Goal: Book appointment/travel/reservation

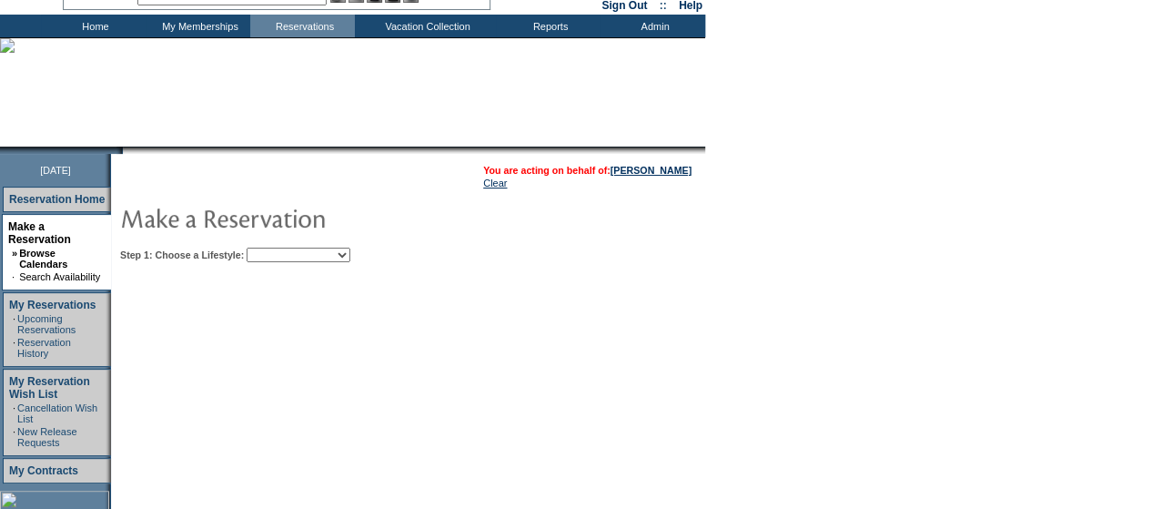
scroll to position [99, 0]
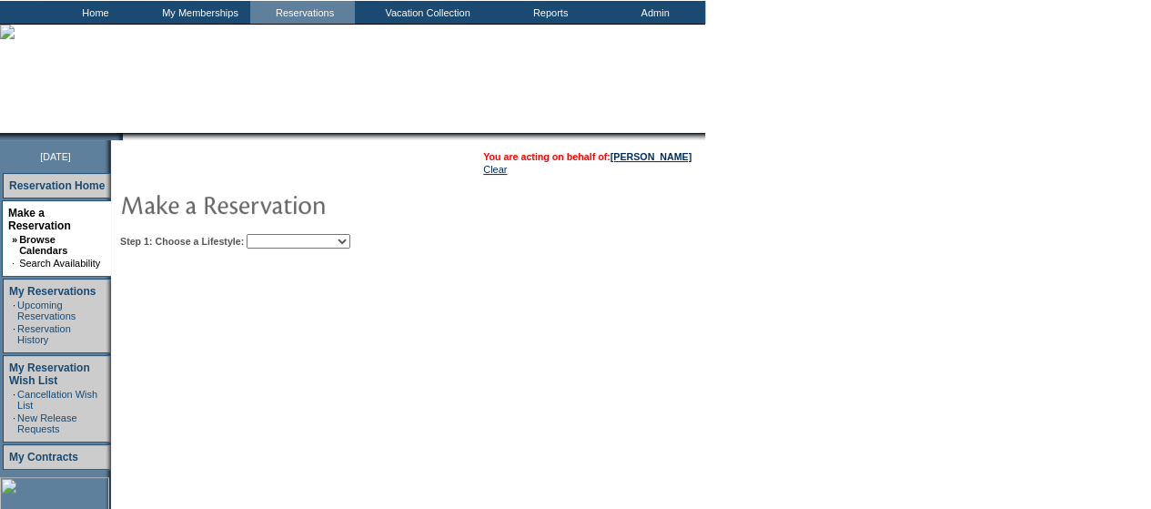
click at [350, 243] on select "Beach Leisure Metropolitan Mountain OIAL for Adventure OIAL for Couples OIAL fo…" at bounding box center [299, 241] width 104 height 15
select select "Beach"
click at [277, 234] on select "Beach Leisure Metropolitan Mountain OIAL for Adventure OIAL for Couples OIAL fo…" at bounding box center [299, 241] width 104 height 15
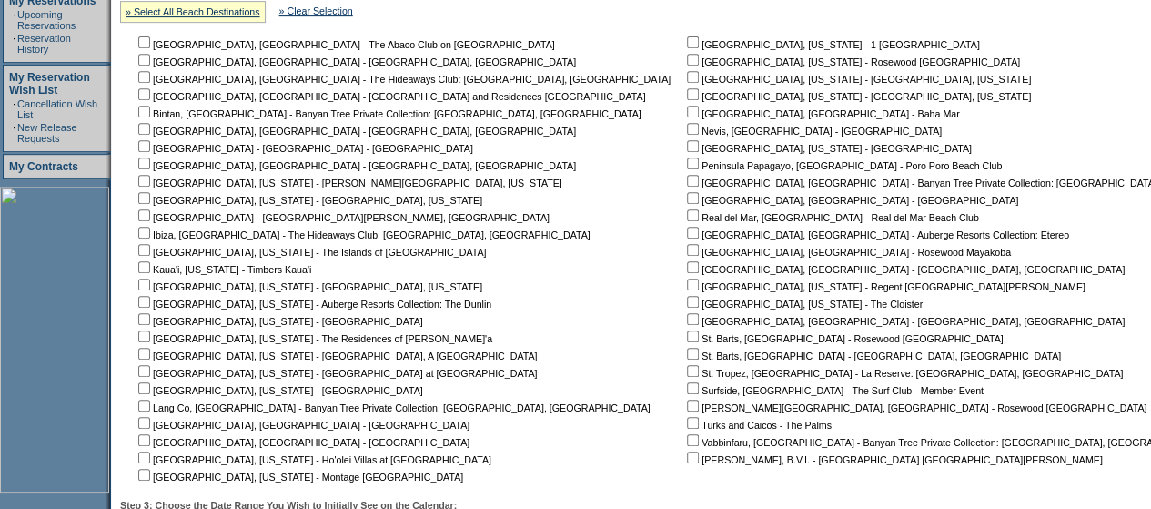
scroll to position [392, 0]
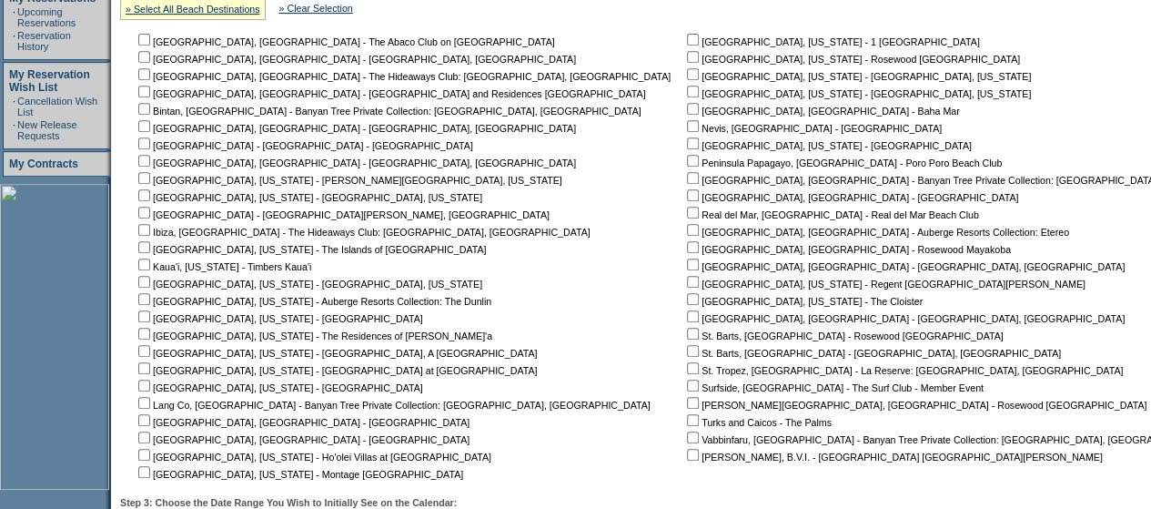
click at [150, 56] on input "checkbox" at bounding box center [144, 57] width 12 height 12
checkbox input "true"
click at [151, 82] on nobr "[GEOGRAPHIC_DATA], [GEOGRAPHIC_DATA] - The Hideaways Club: [GEOGRAPHIC_DATA], […" at bounding box center [403, 76] width 536 height 11
click at [150, 76] on input "checkbox" at bounding box center [144, 74] width 12 height 12
checkbox input "true"
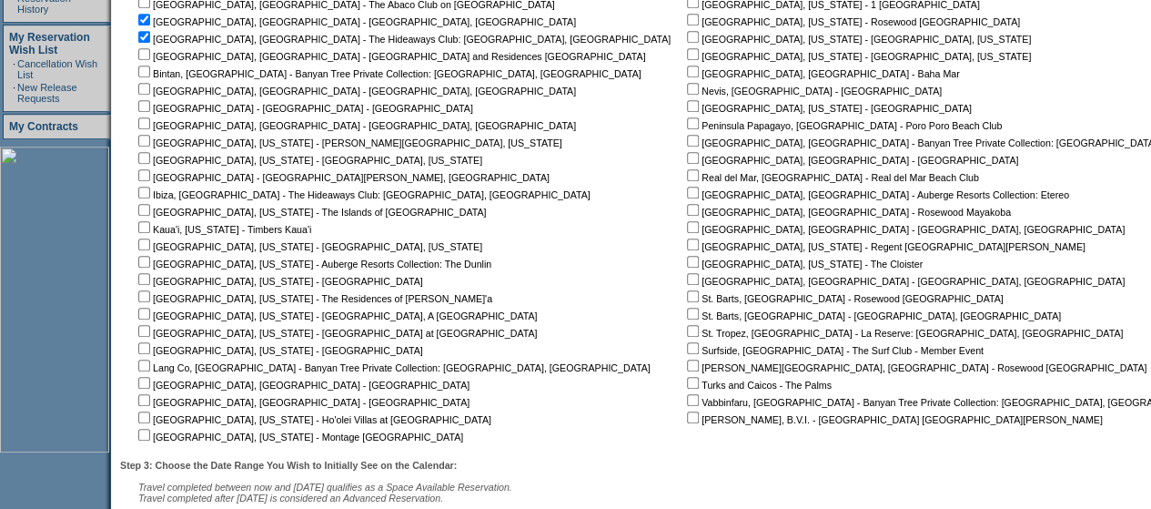
scroll to position [431, 0]
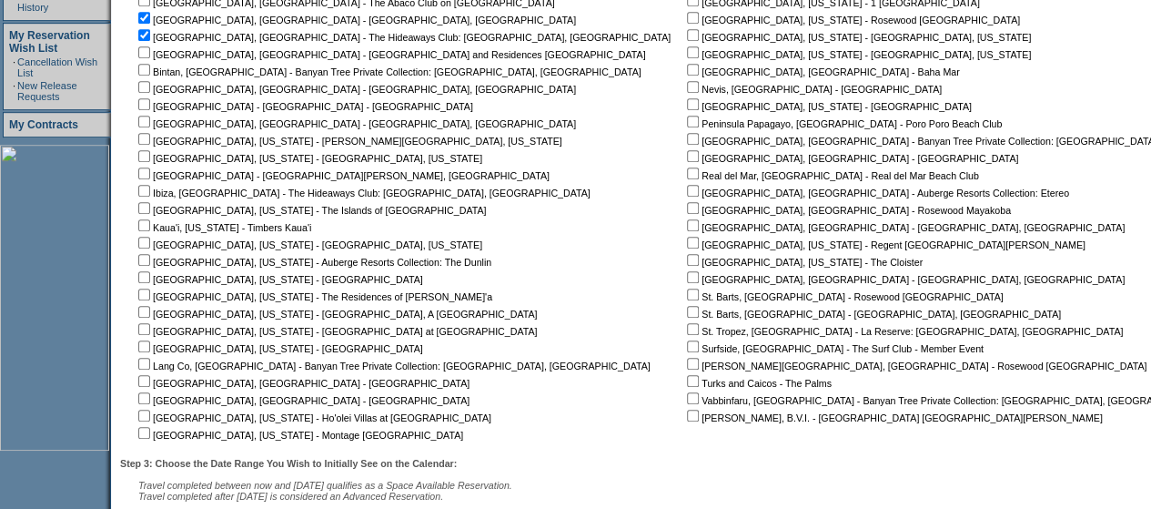
click at [150, 86] on input "checkbox" at bounding box center [144, 87] width 12 height 12
checkbox input "true"
click at [150, 123] on input "checkbox" at bounding box center [144, 122] width 12 height 12
checkbox input "true"
click at [150, 191] on input "checkbox" at bounding box center [144, 191] width 12 height 12
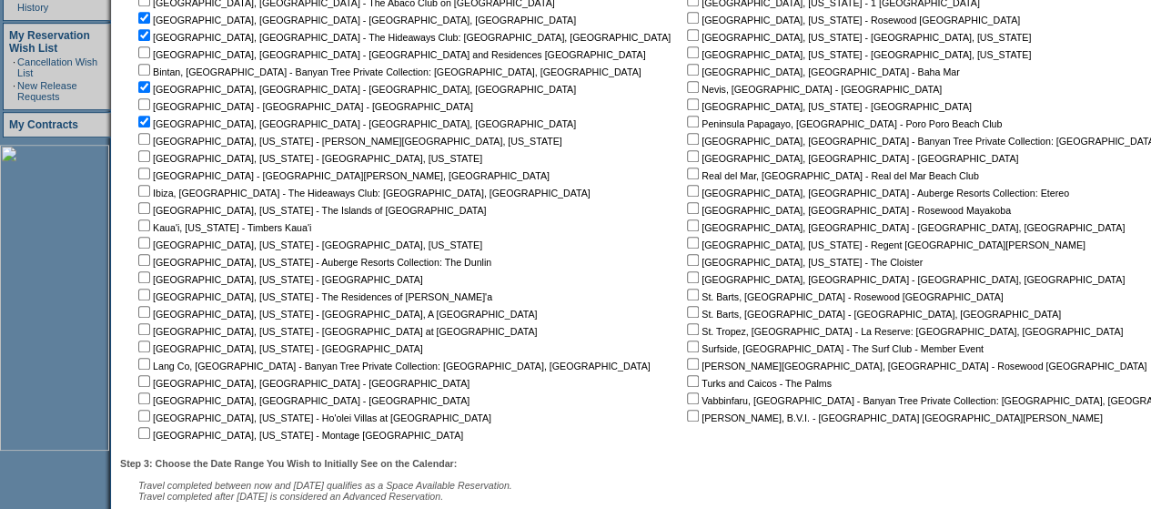
checkbox input "true"
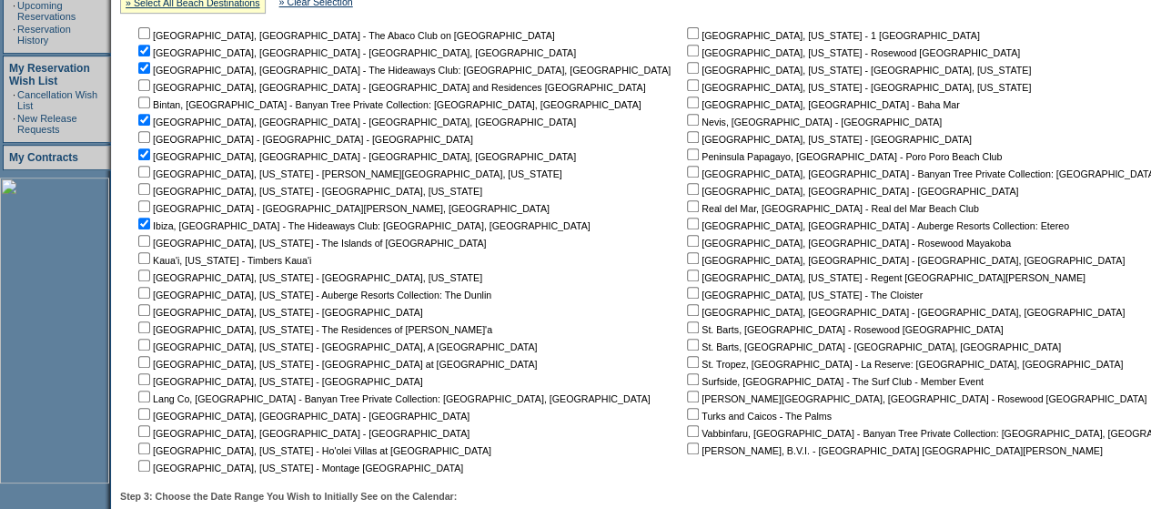
scroll to position [398, 0]
click at [687, 311] on input "checkbox" at bounding box center [693, 310] width 12 height 12
checkbox input "true"
click at [687, 261] on input "checkbox" at bounding box center [693, 258] width 12 height 12
checkbox input "true"
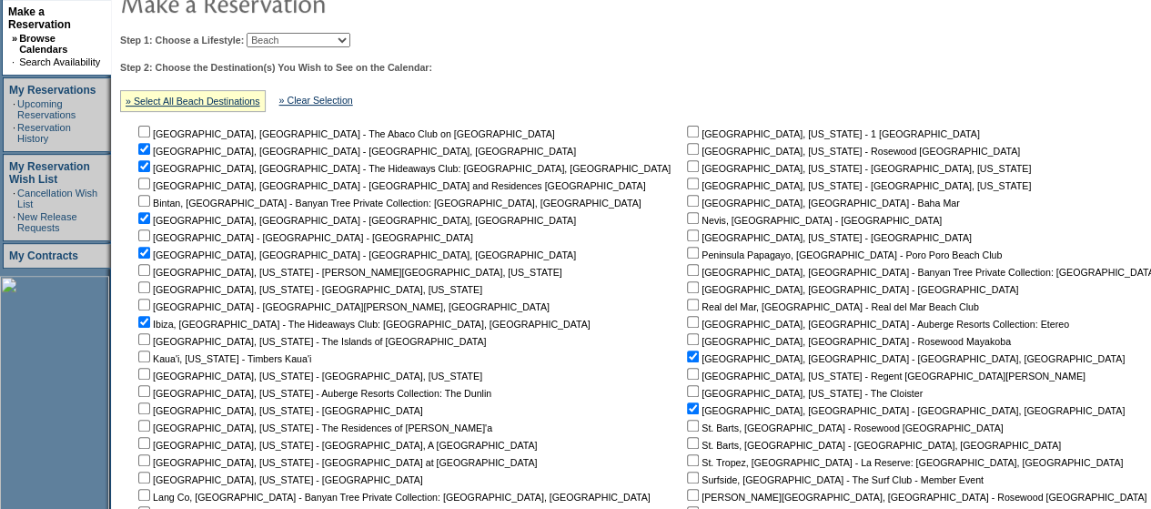
scroll to position [586, 0]
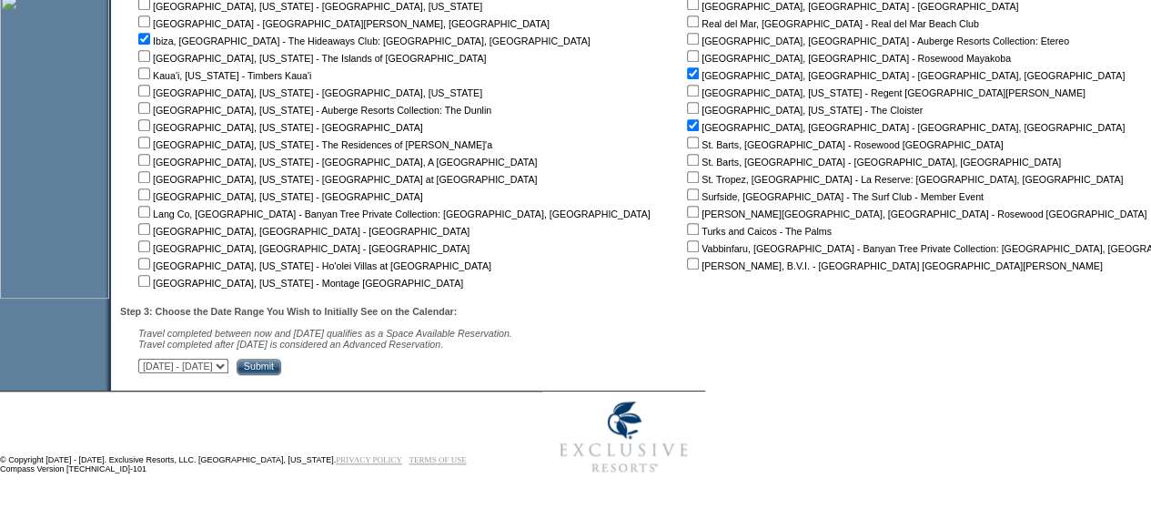
click at [228, 366] on select "September 2, 2025 - October 17, 2025 October 18, 2025 - December 1, 2025 Decemb…" at bounding box center [183, 365] width 90 height 15
click at [147, 358] on select "September 2, 2025 - October 17, 2025 October 18, 2025 - December 1, 2025 Decemb…" at bounding box center [183, 365] width 90 height 15
click at [228, 364] on select "September 2, 2025 - October 17, 2025 October 18, 2025 - December 1, 2025 Decemb…" at bounding box center [183, 365] width 90 height 15
select select "5/31/2026|7/14/2026"
click at [147, 358] on select "September 2, 2025 - October 17, 2025 October 18, 2025 - December 1, 2025 Decemb…" at bounding box center [183, 365] width 90 height 15
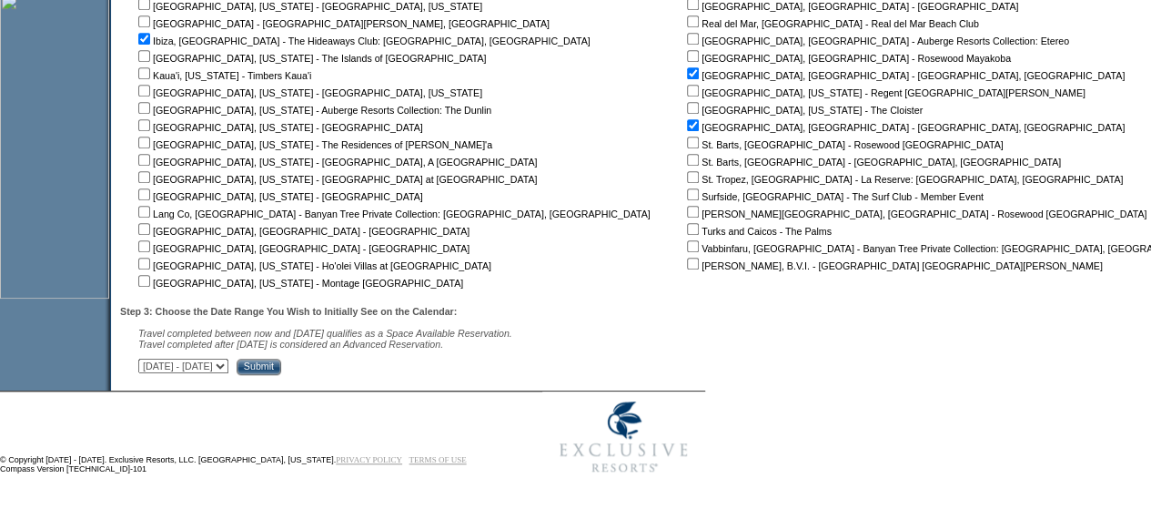
click at [281, 374] on input "Submit" at bounding box center [259, 366] width 45 height 16
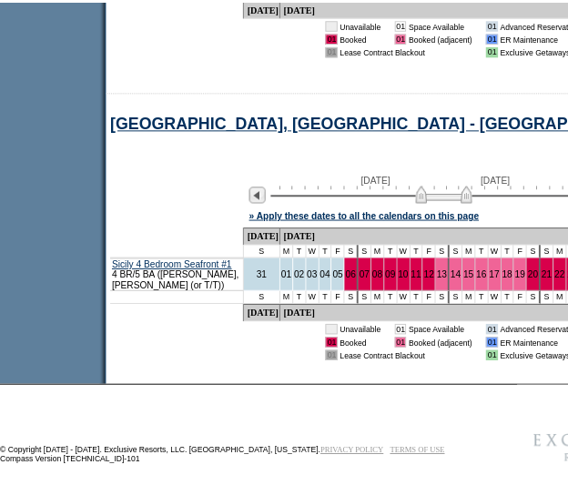
scroll to position [2621, 0]
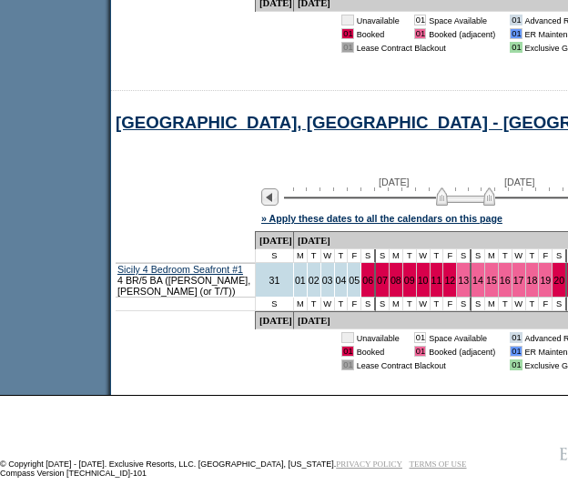
click at [202, 232] on td at bounding box center [186, 240] width 140 height 18
click at [268, 207] on div at bounding box center [266, 197] width 28 height 20
click at [274, 205] on img at bounding box center [269, 196] width 17 height 17
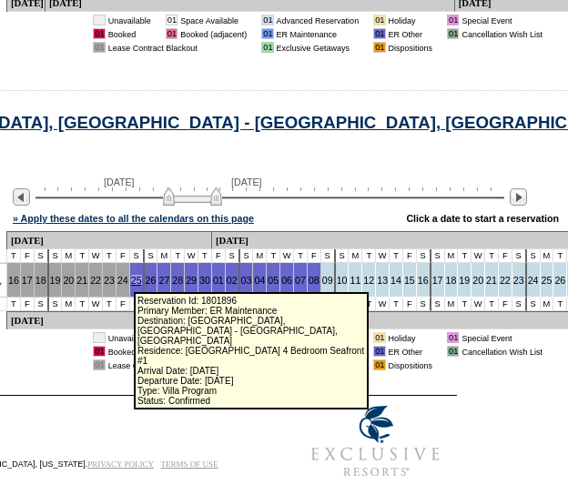
scroll to position [2621, 249]
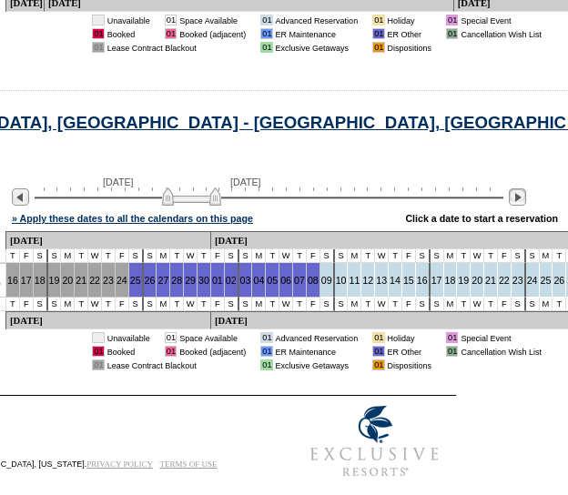
click at [526, 205] on img at bounding box center [517, 196] width 17 height 17
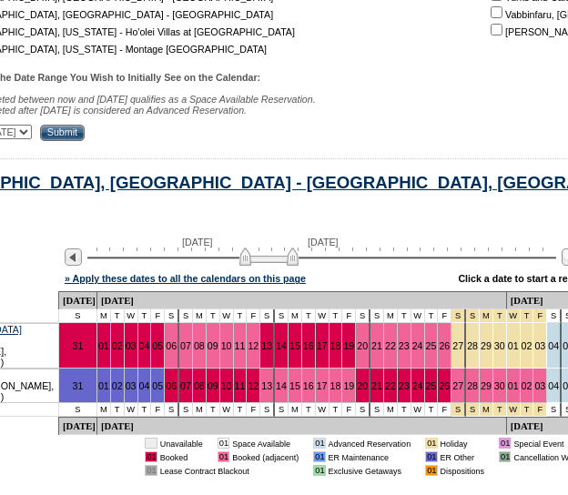
scroll to position [0, 197]
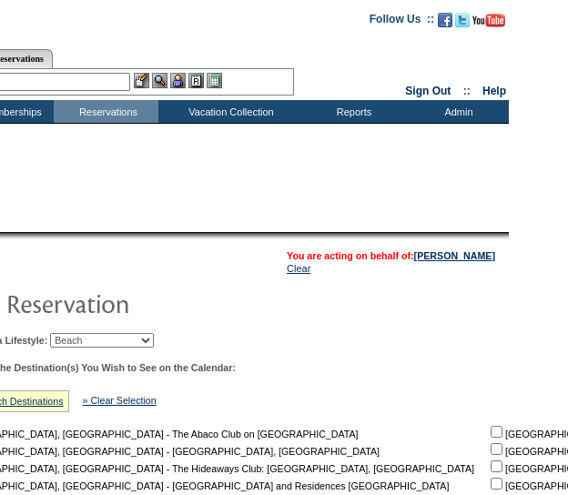
click at [136, 336] on select "Beach Leisure Metropolitan Mountain OIAL for Adventure OIAL for Couples OIAL fo…" at bounding box center [102, 340] width 104 height 15
select select "Leisure"
click at [81, 333] on select "Beach Leisure Metropolitan Mountain OIAL for Adventure OIAL for Couples OIAL fo…" at bounding box center [102, 340] width 104 height 15
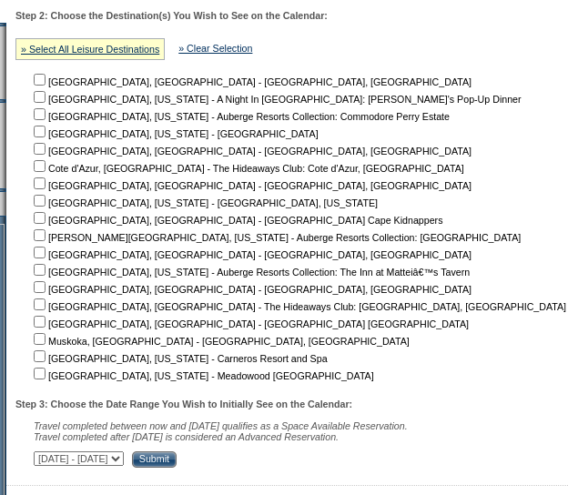
scroll to position [352, 104]
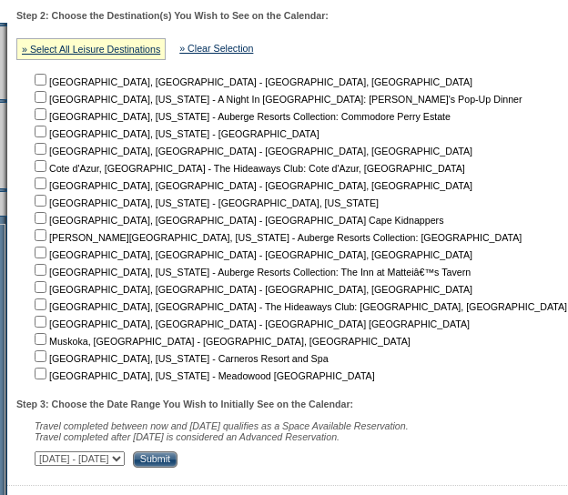
click at [46, 83] on input "checkbox" at bounding box center [41, 80] width 12 height 12
checkbox input "true"
click at [46, 150] on input "checkbox" at bounding box center [41, 149] width 12 height 12
checkbox input "true"
click at [46, 167] on input "checkbox" at bounding box center [41, 166] width 12 height 12
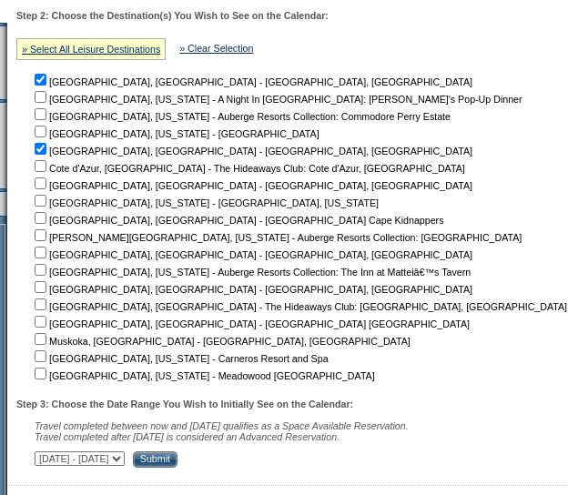
checkbox input "true"
click at [46, 185] on input "checkbox" at bounding box center [41, 183] width 12 height 12
checkbox input "true"
click at [46, 252] on input "checkbox" at bounding box center [41, 253] width 12 height 12
checkbox input "true"
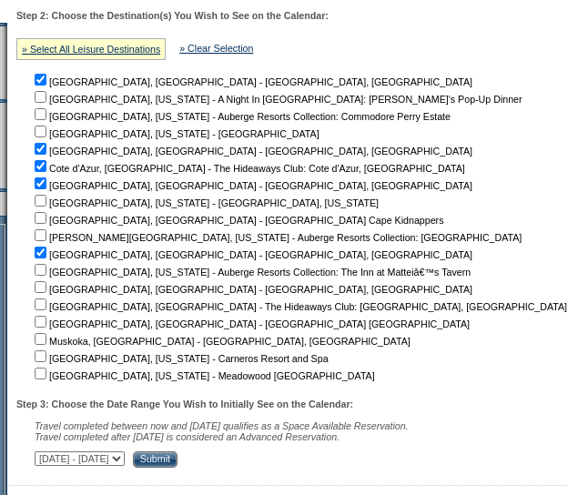
click at [44, 288] on input "checkbox" at bounding box center [41, 287] width 12 height 12
checkbox input "true"
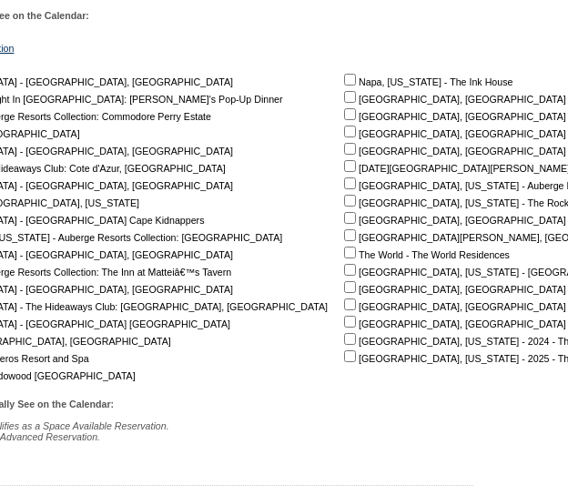
scroll to position [352, 344]
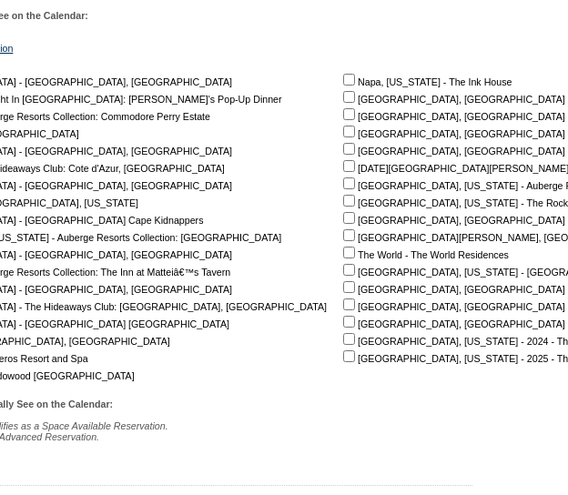
click at [343, 290] on input "checkbox" at bounding box center [349, 287] width 12 height 12
checkbox input "true"
click at [343, 223] on input "checkbox" at bounding box center [349, 218] width 12 height 12
checkbox input "true"
click at [343, 239] on input "checkbox" at bounding box center [349, 235] width 12 height 12
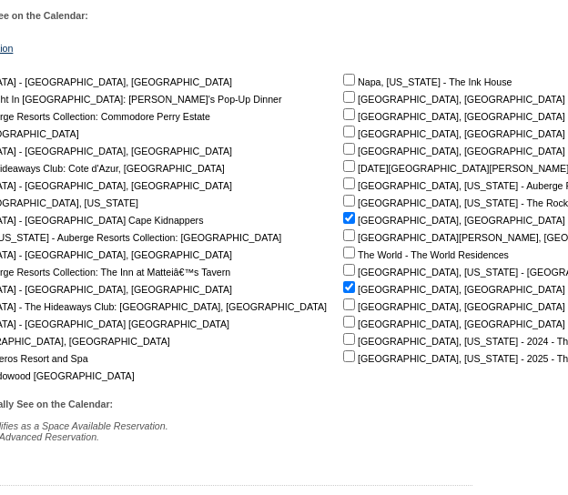
checkbox input "true"
click at [343, 135] on input "checkbox" at bounding box center [349, 132] width 12 height 12
checkbox input "true"
click at [343, 120] on input "checkbox" at bounding box center [349, 114] width 12 height 12
checkbox input "true"
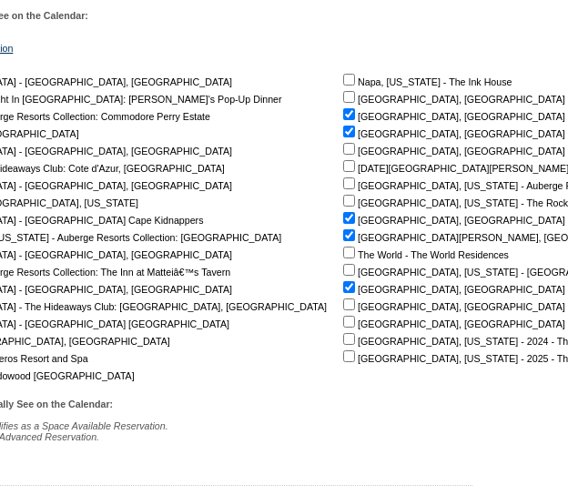
click at [343, 149] on input "checkbox" at bounding box center [349, 149] width 12 height 12
checkbox input "true"
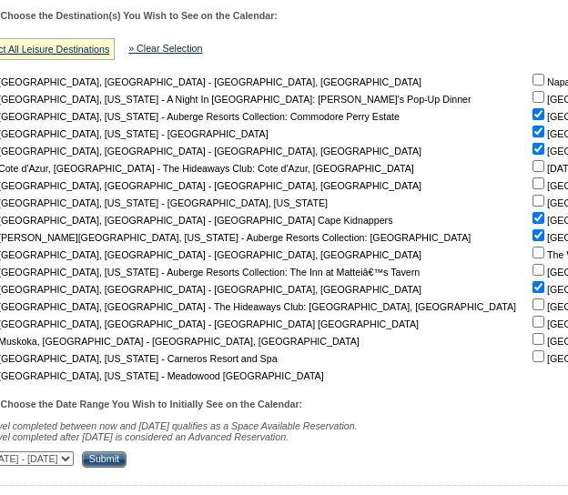
scroll to position [352, 138]
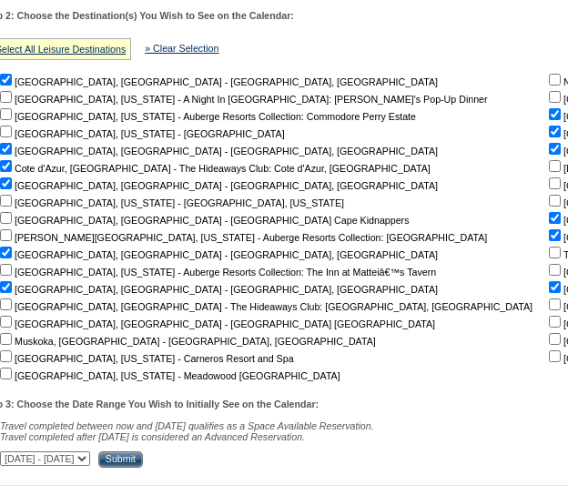
click at [549, 99] on input "checkbox" at bounding box center [555, 97] width 12 height 12
checkbox input "true"
click at [143, 462] on input "Submit" at bounding box center [120, 459] width 45 height 16
